Goal: Information Seeking & Learning: Learn about a topic

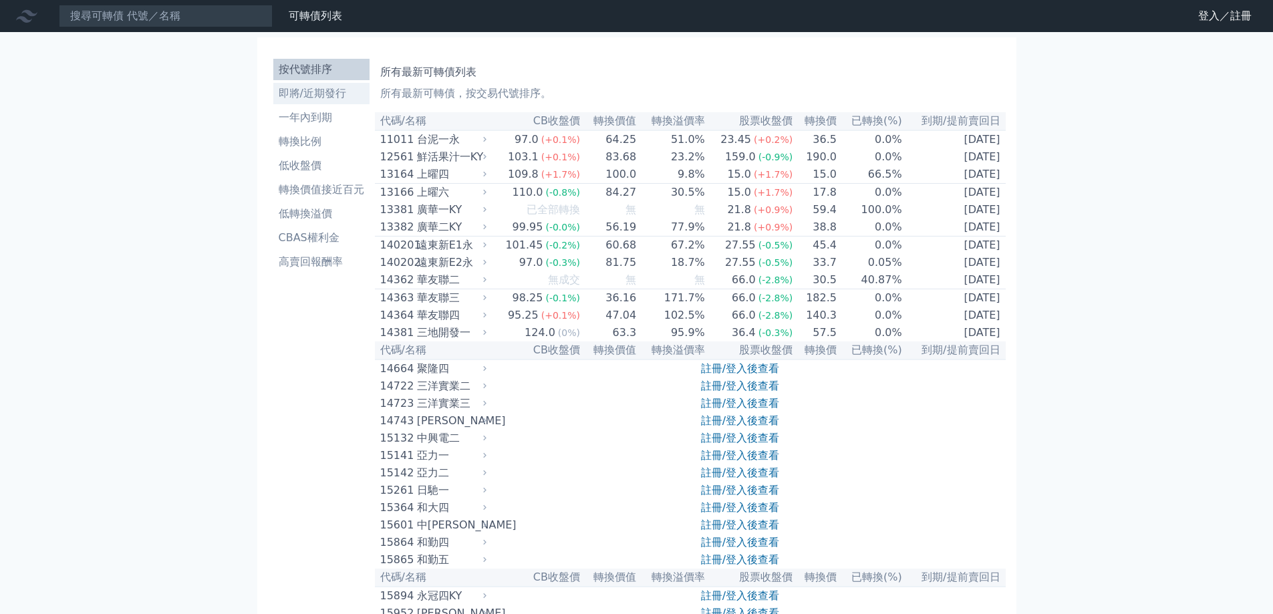
click at [317, 90] on li "即將/近期發行" at bounding box center [321, 94] width 96 height 16
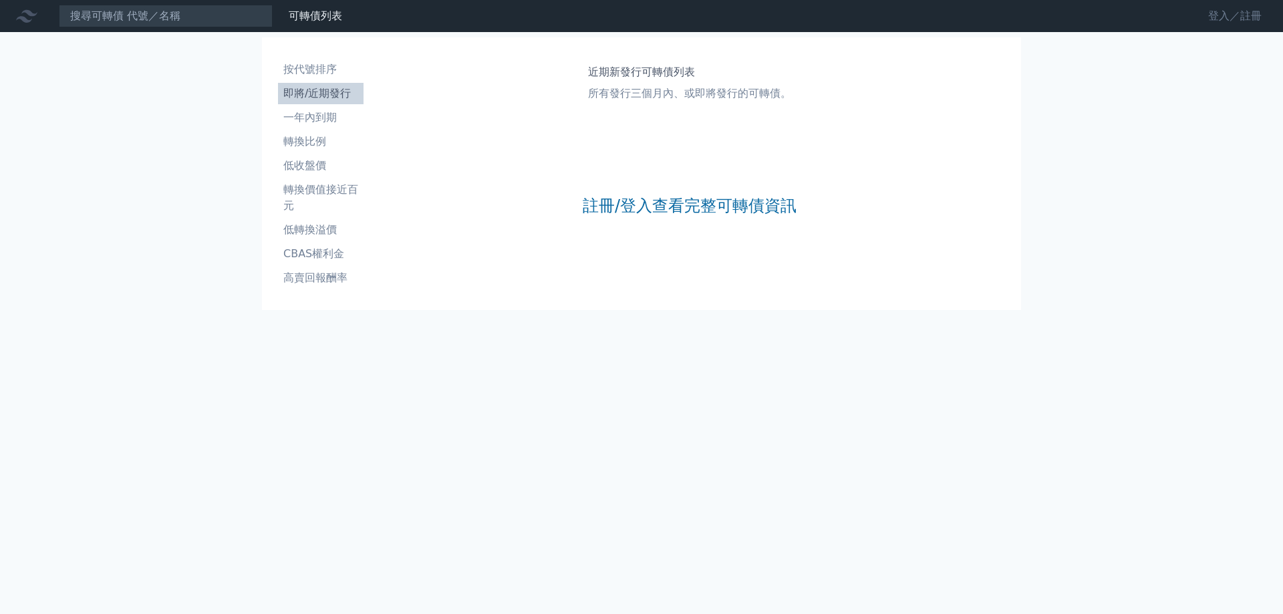
click at [1223, 15] on link "登入／註冊" at bounding box center [1234, 15] width 75 height 21
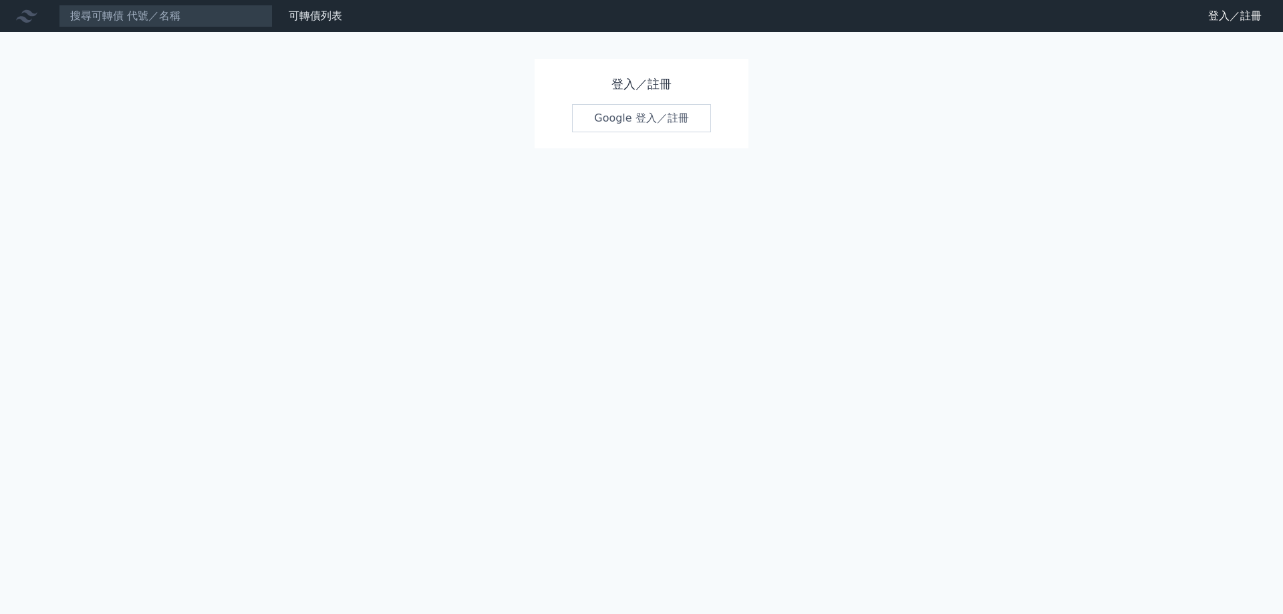
click at [19, 23] on icon at bounding box center [26, 15] width 21 height 21
click at [25, 13] on icon at bounding box center [26, 15] width 21 height 21
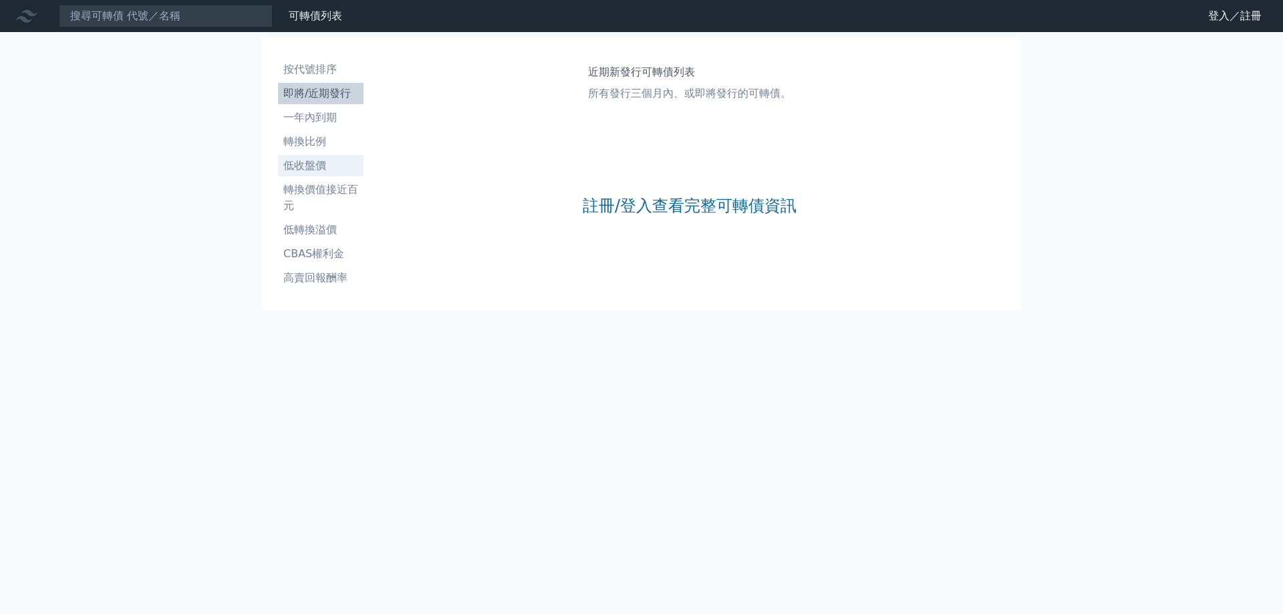
click at [313, 170] on li "低收盤價" at bounding box center [321, 166] width 86 height 16
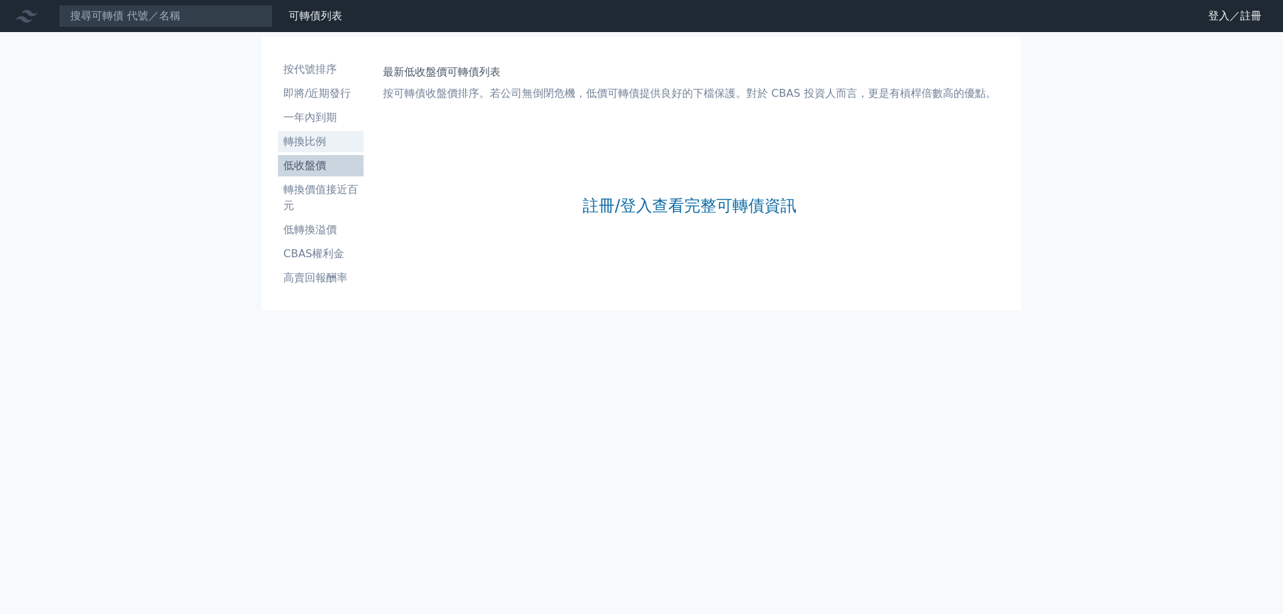
click at [319, 146] on li "轉換比例" at bounding box center [321, 142] width 86 height 16
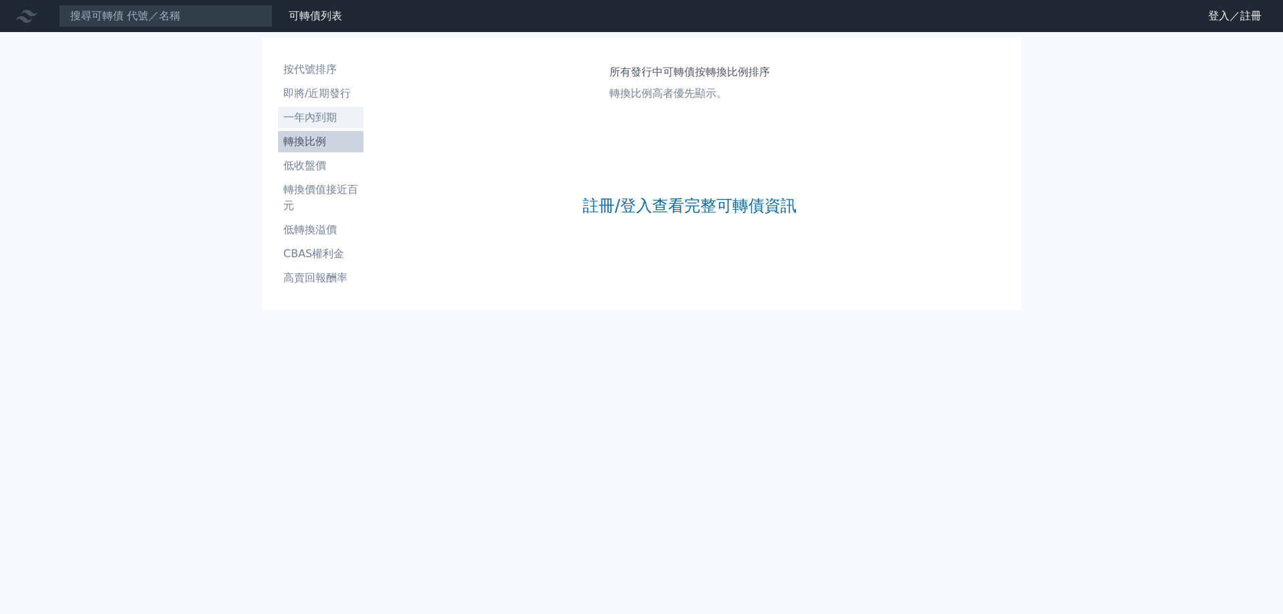
click at [317, 127] on link "一年內到期" at bounding box center [321, 117] width 86 height 21
click at [317, 96] on li "即將/近期發行" at bounding box center [321, 94] width 86 height 16
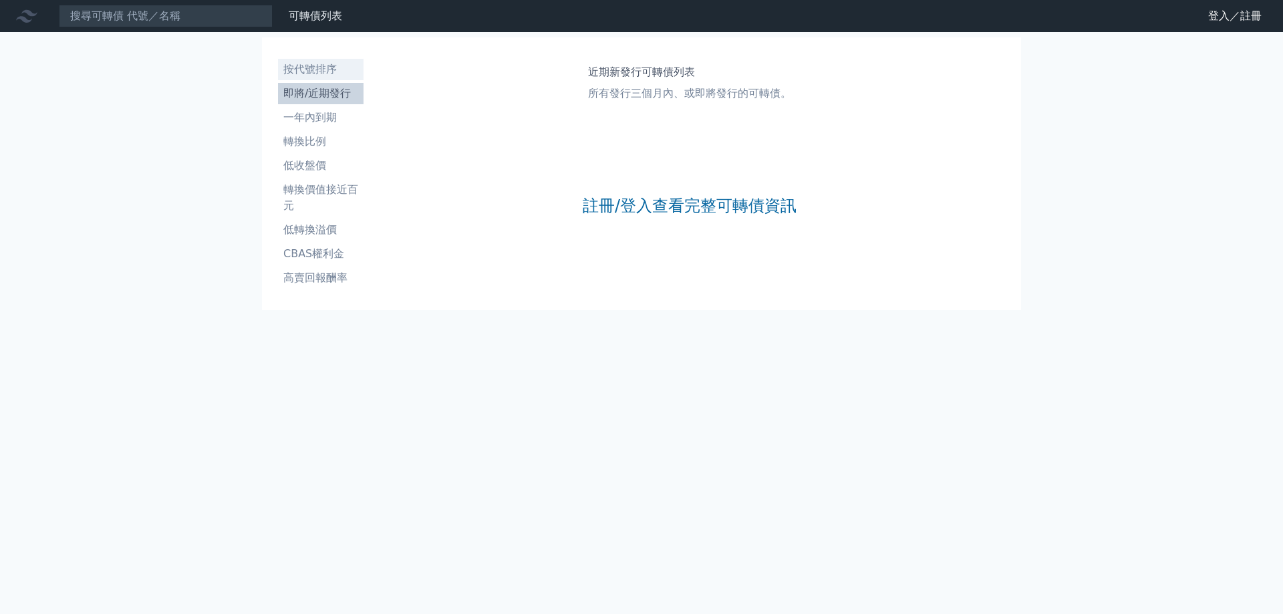
click at [313, 65] on li "按代號排序" at bounding box center [321, 69] width 86 height 16
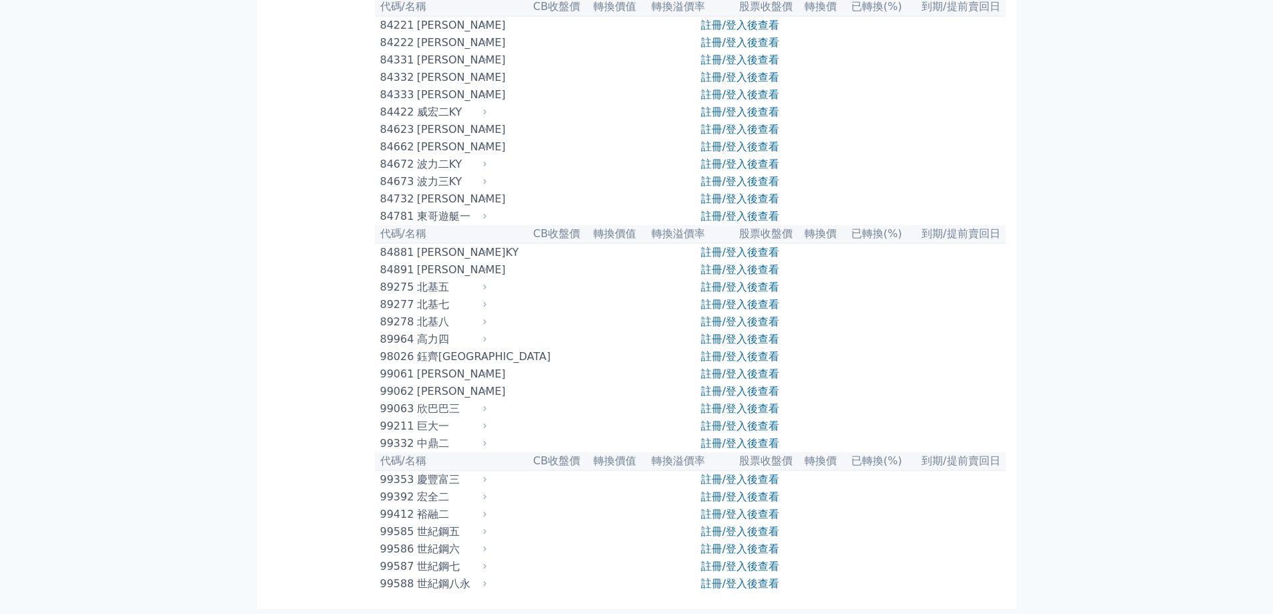
scroll to position [7743, 0]
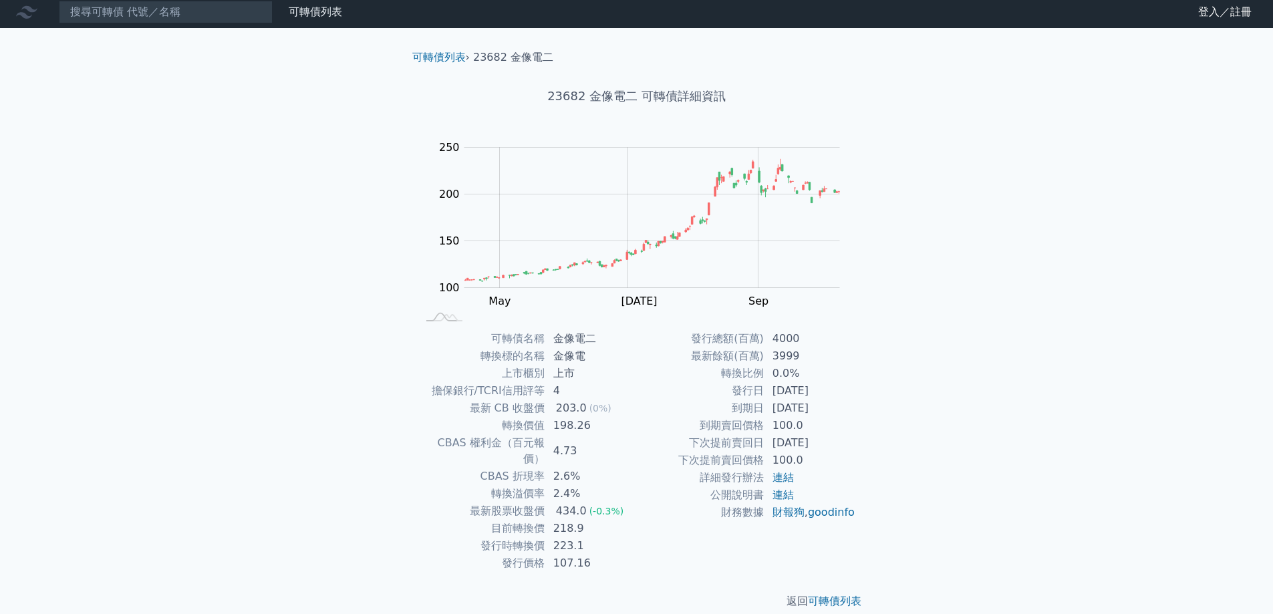
scroll to position [5, 0]
drag, startPoint x: 509, startPoint y: 57, endPoint x: 543, endPoint y: 59, distance: 34.1
click at [543, 59] on li "23682 金像電二" at bounding box center [513, 57] width 80 height 16
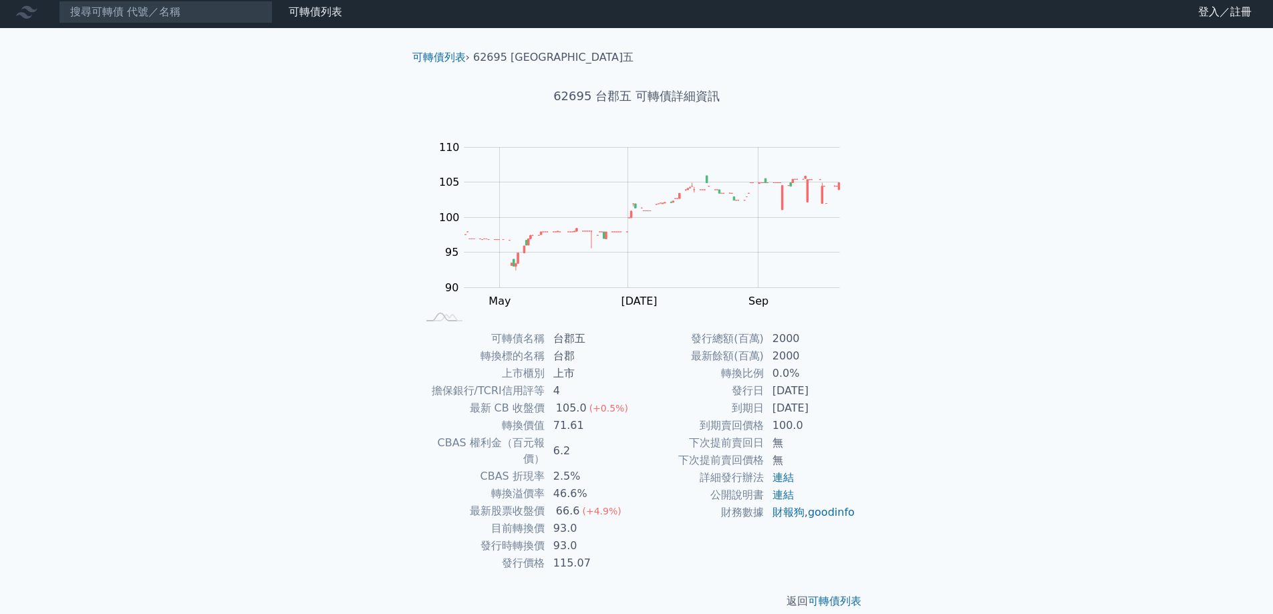
scroll to position [5, 0]
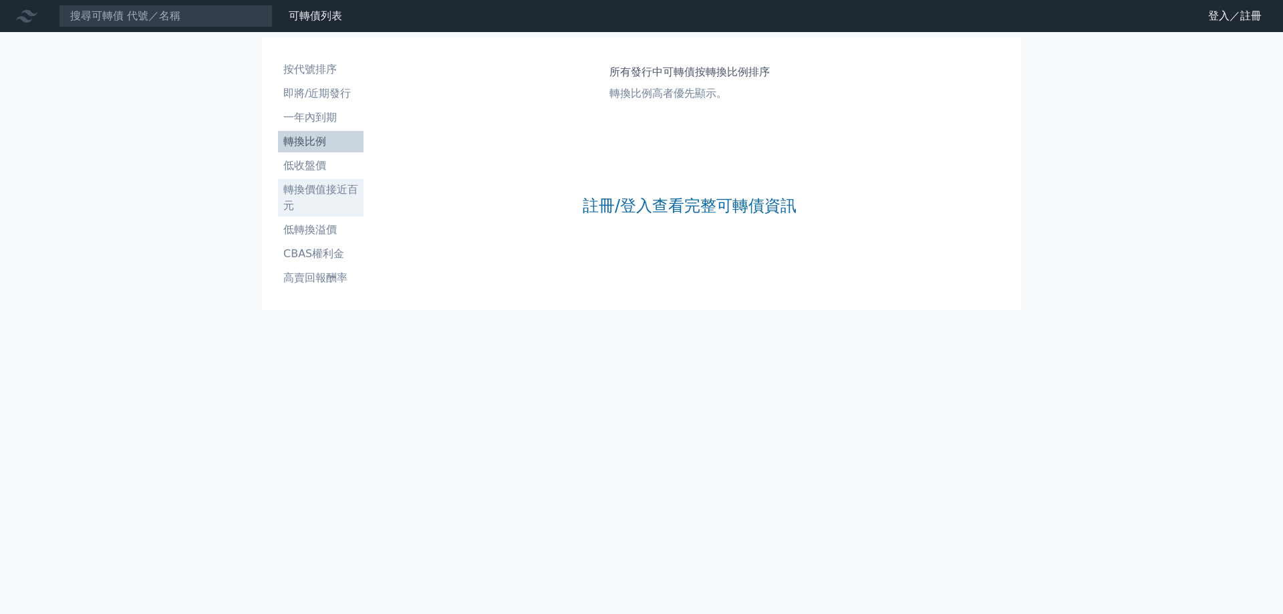
click at [297, 194] on li "轉換價值接近百元" at bounding box center [321, 198] width 86 height 32
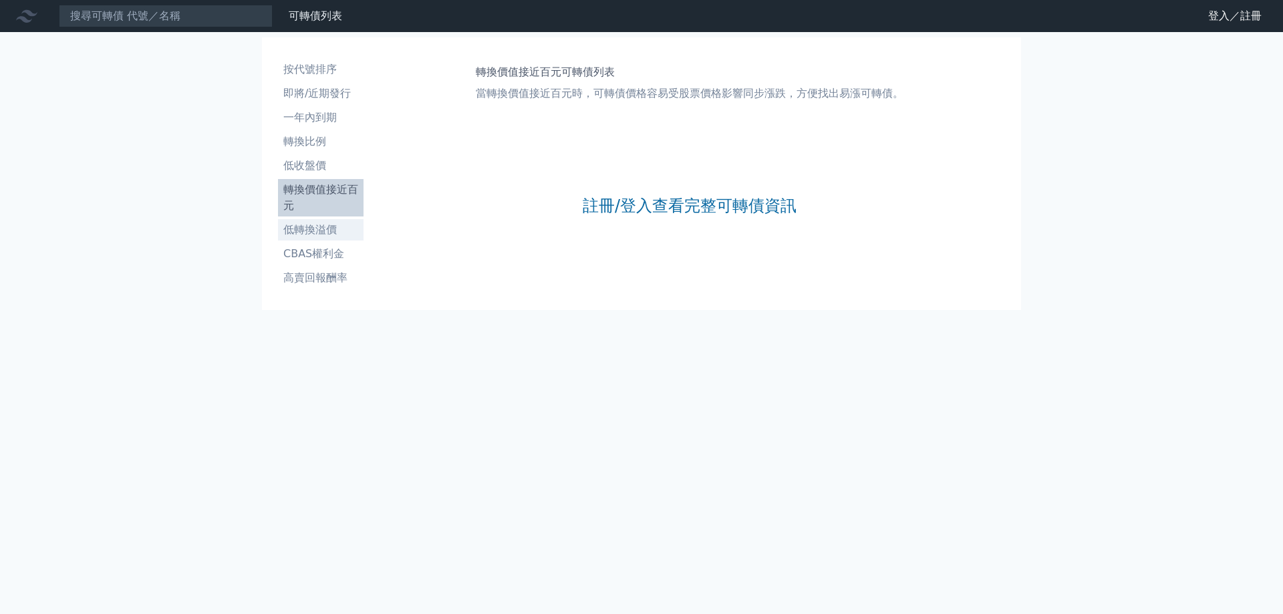
click at [315, 231] on li "低轉換溢價" at bounding box center [321, 230] width 86 height 16
click at [323, 249] on li "CBAS權利金" at bounding box center [321, 254] width 86 height 16
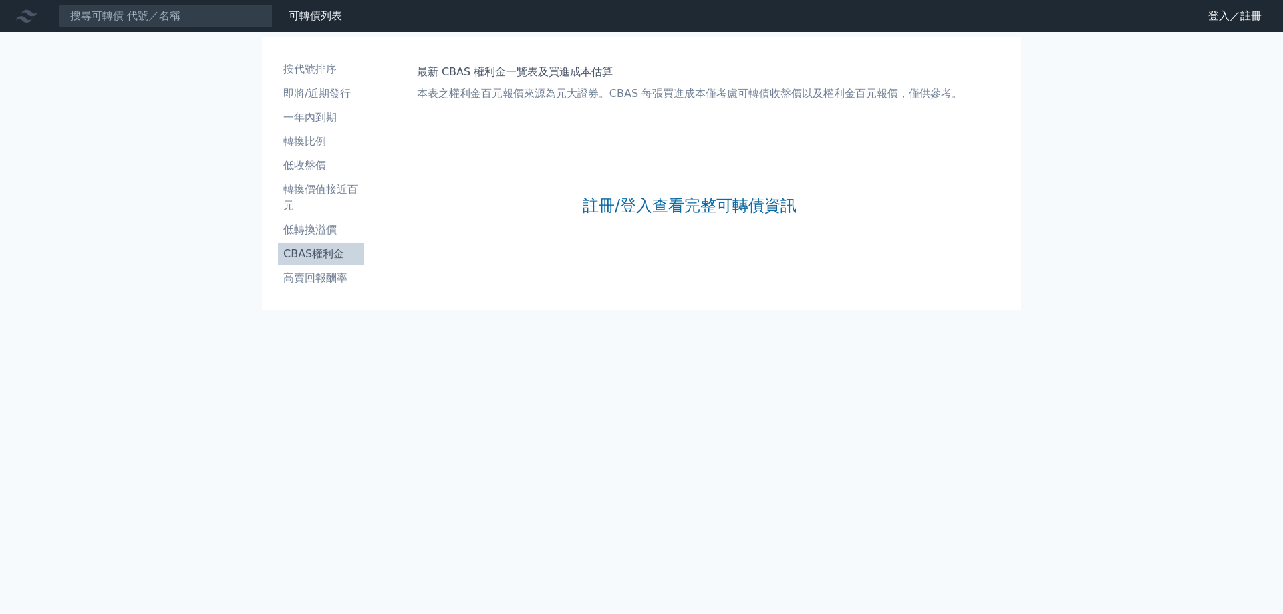
click at [323, 265] on ul "按代號排序 即將/近期發行 一年內到期 轉換比例 低收盤價 轉換價值接近百元 低轉換溢價 CBAS權利金 高賣回報酬率" at bounding box center [321, 174] width 86 height 230
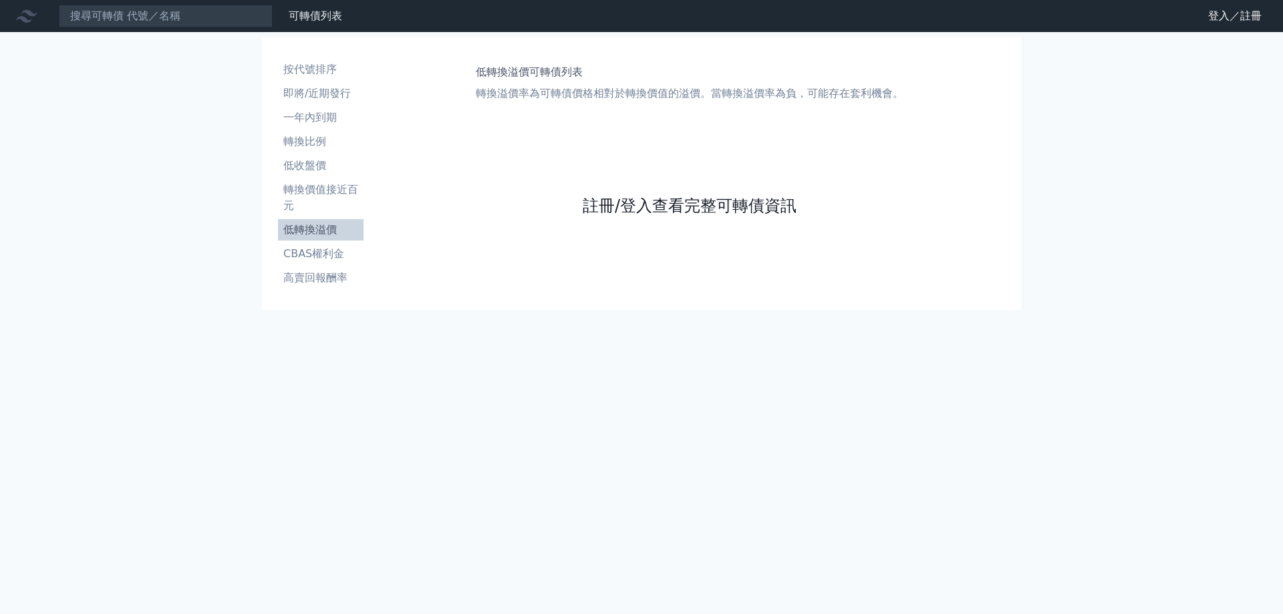
click at [611, 195] on link "註冊/登入查看完整可轉債資訊" at bounding box center [690, 205] width 214 height 21
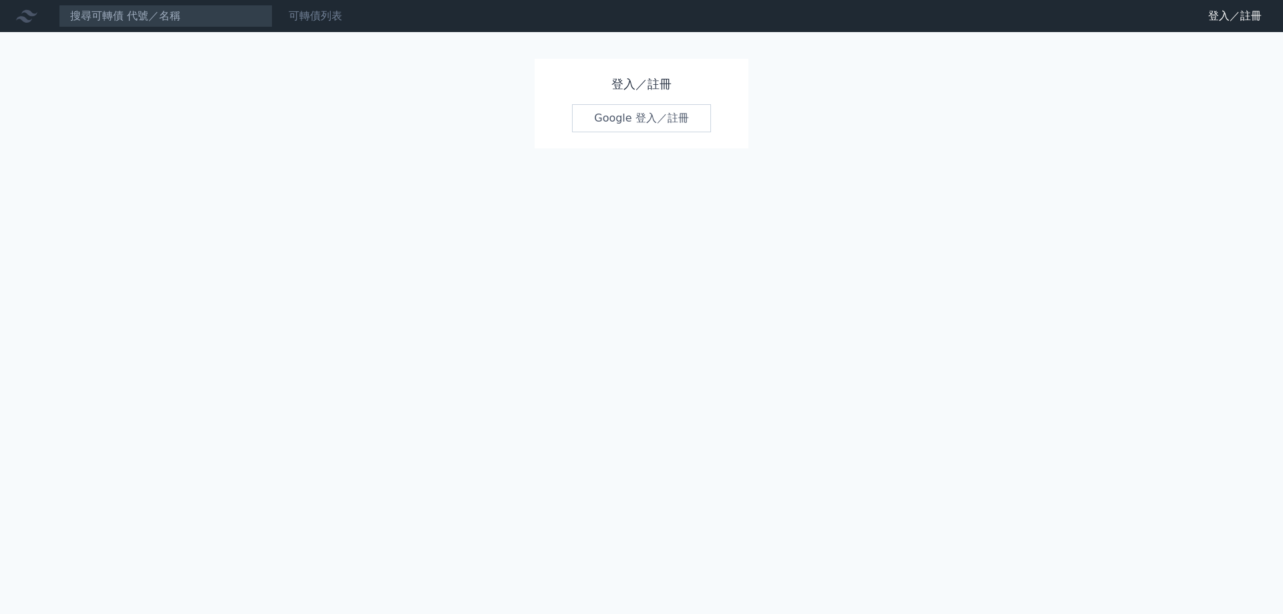
click at [321, 19] on link "可轉債列表" at bounding box center [315, 15] width 53 height 13
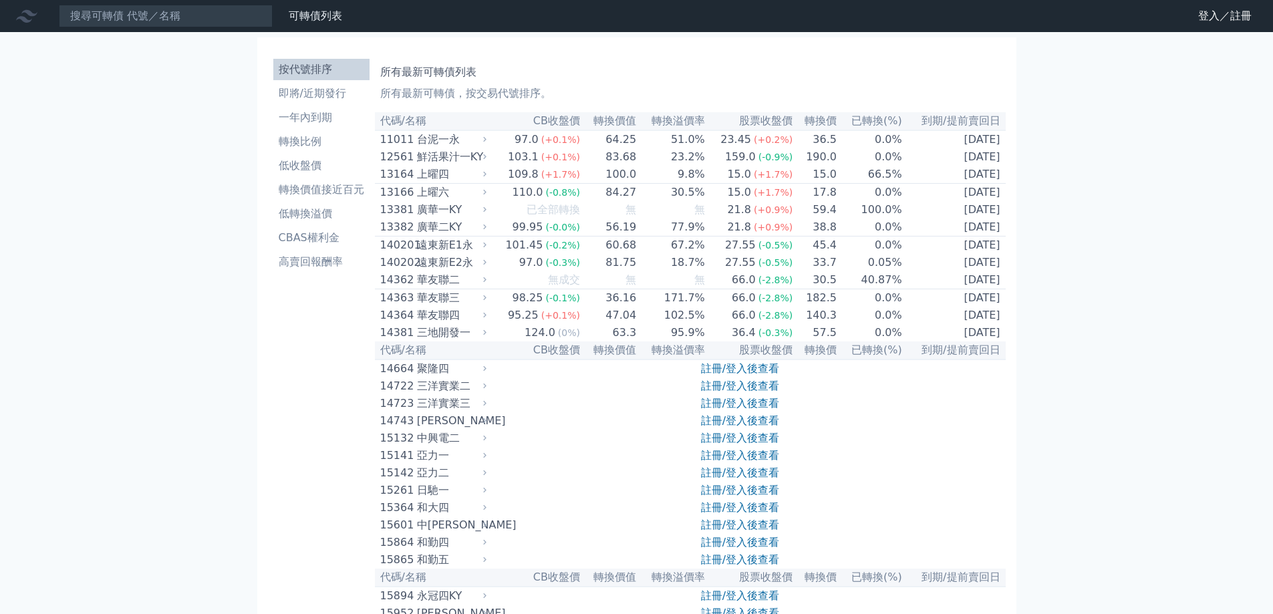
drag, startPoint x: 317, startPoint y: 25, endPoint x: 350, endPoint y: 21, distance: 33.6
click at [0, 0] on div "財務數據" at bounding box center [0, 0] width 0 height 0
click at [0, 0] on link "財務數據" at bounding box center [0, 0] width 0 height 0
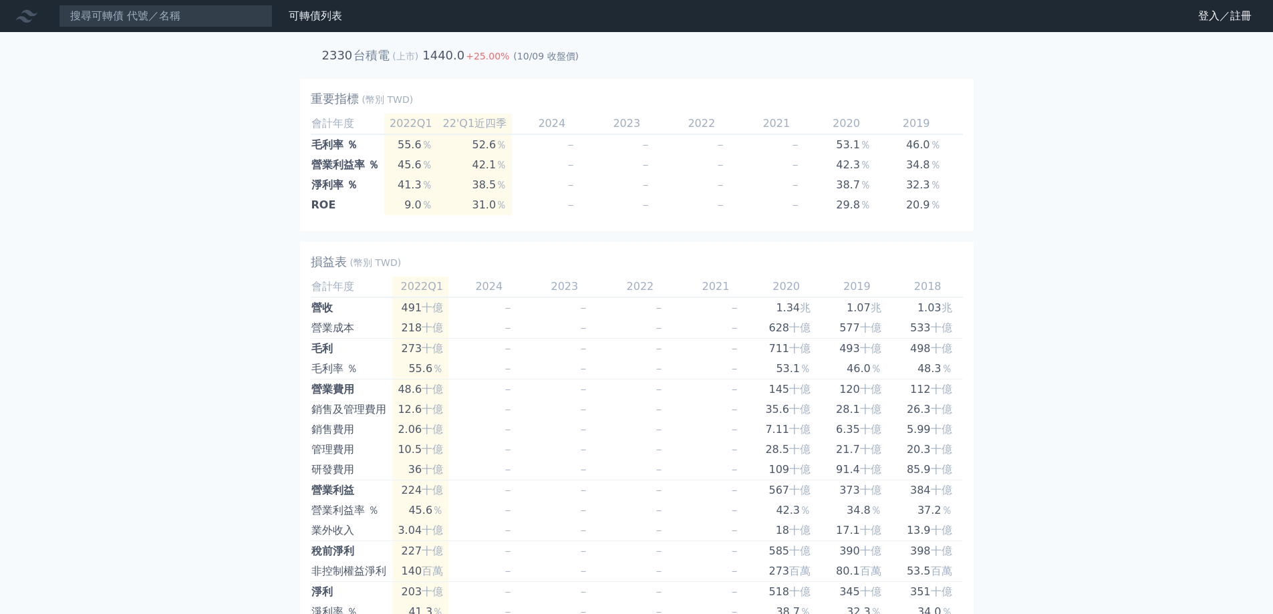
click at [18, 17] on icon at bounding box center [26, 15] width 21 height 21
